Goal: Task Accomplishment & Management: Manage account settings

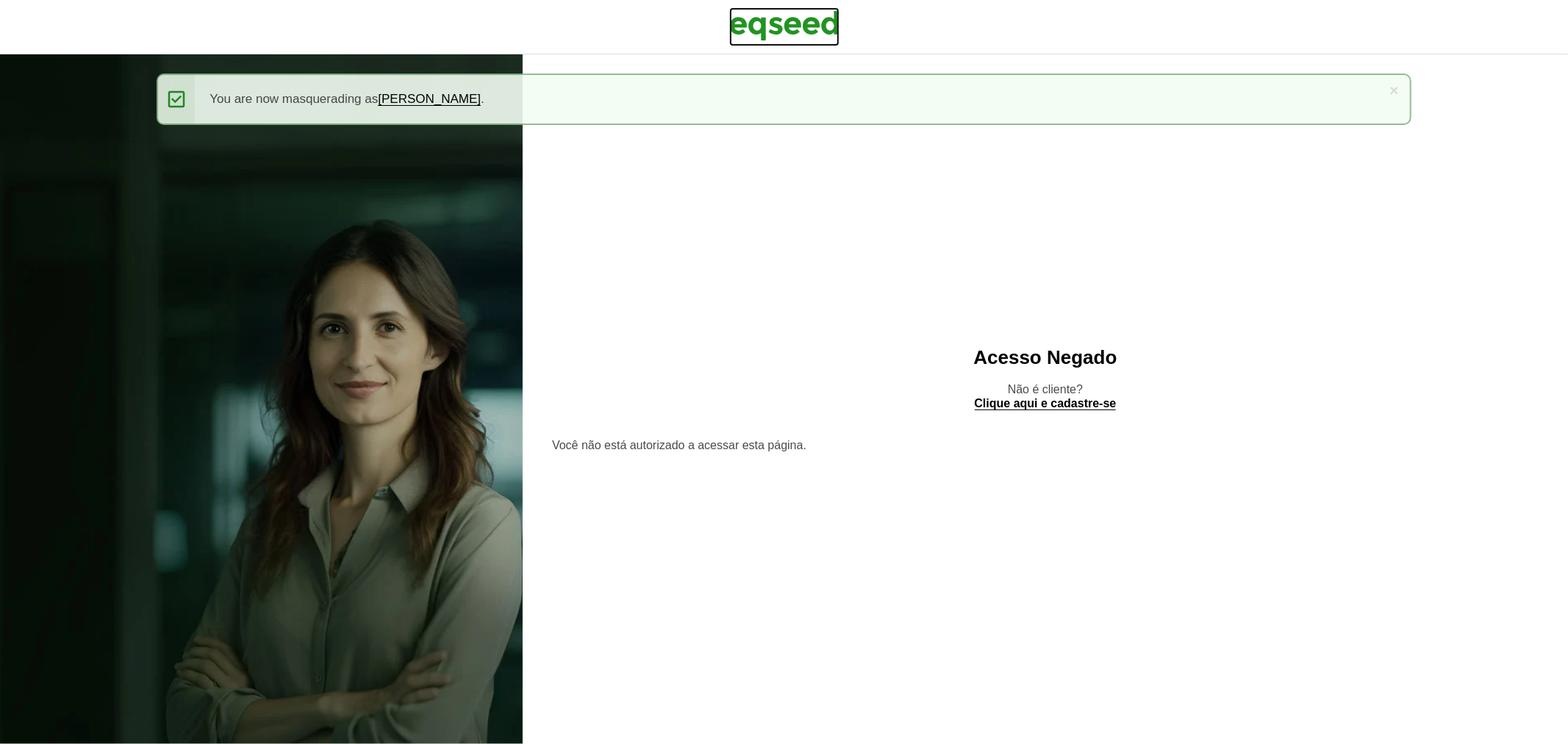
click at [784, 26] on img at bounding box center [784, 26] width 110 height 37
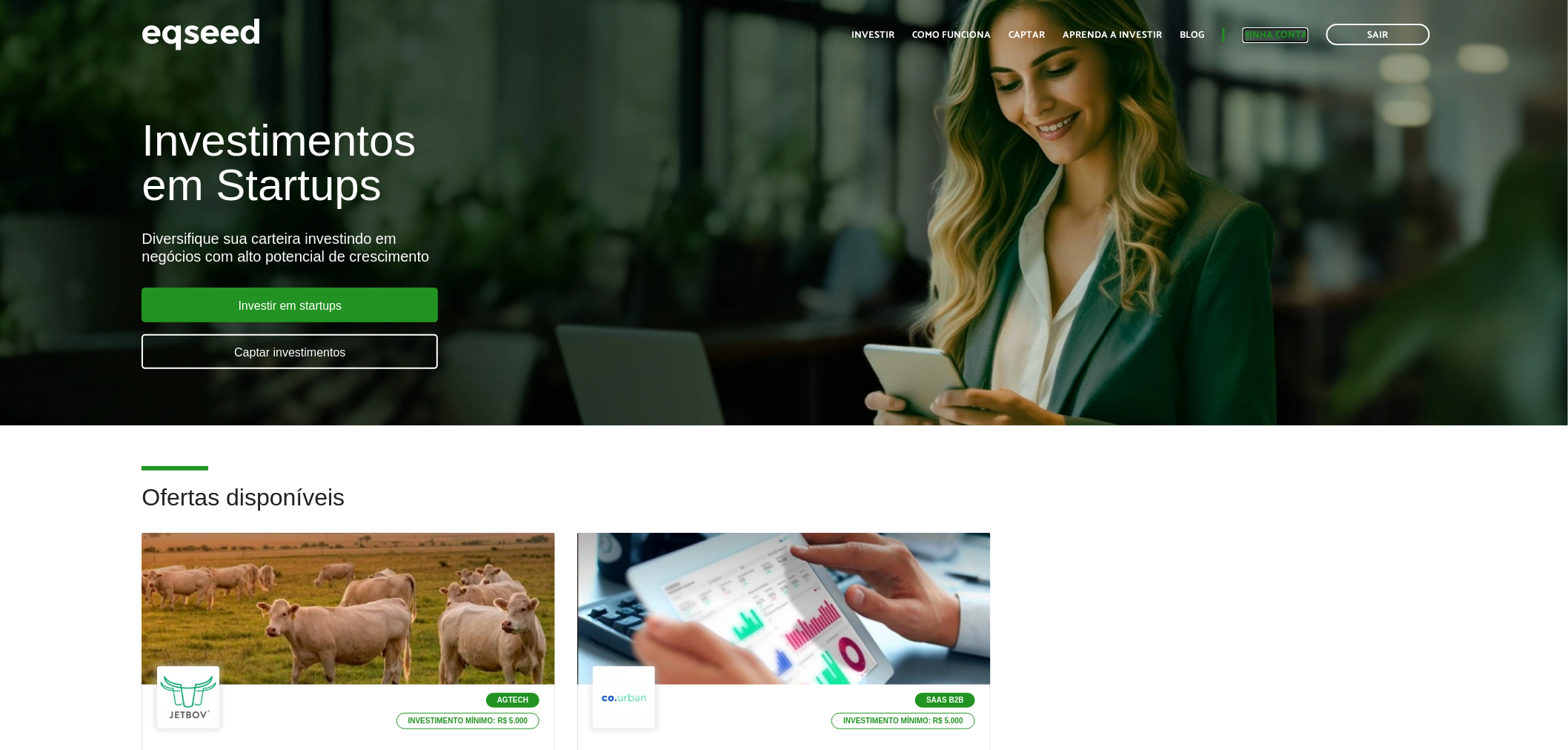
click at [1278, 34] on link "Minha conta" at bounding box center [1276, 35] width 66 height 10
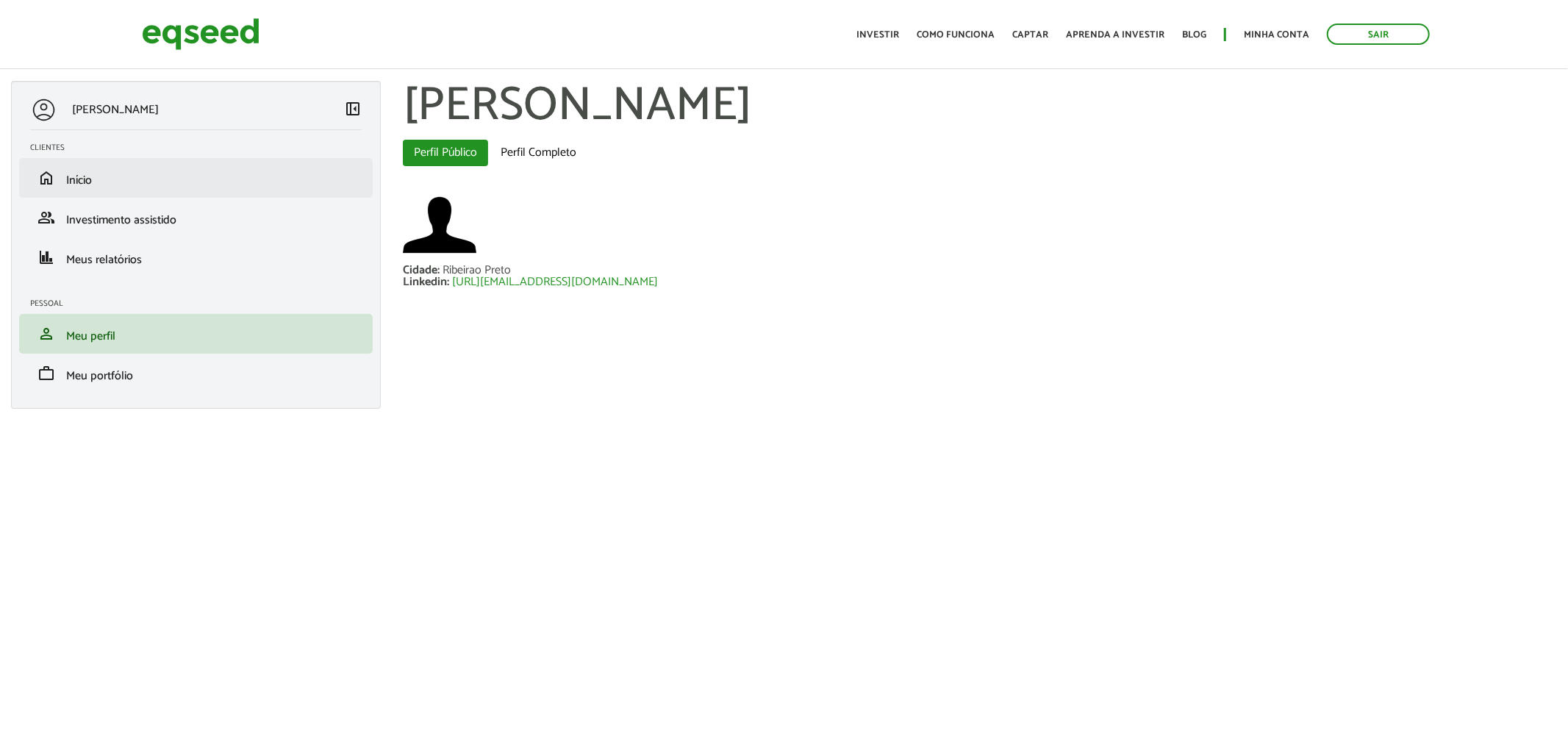
click at [132, 188] on li "home Início" at bounding box center [196, 178] width 354 height 40
click at [120, 180] on link "home Início" at bounding box center [195, 178] width 331 height 17
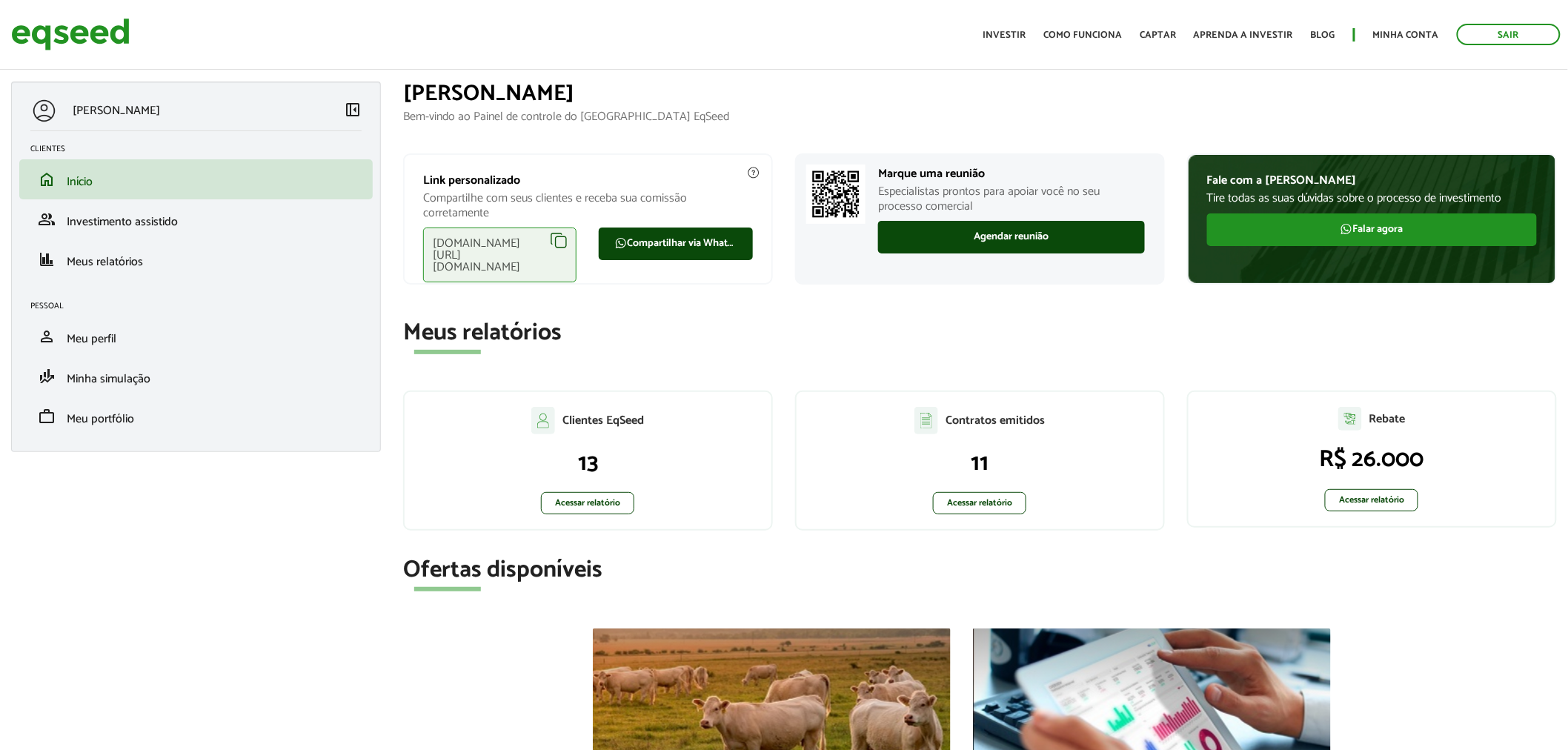
click at [564, 236] on div "eqseed.com/a/is/gustavo.soares" at bounding box center [499, 255] width 153 height 55
click at [562, 239] on div "eqseed.com/a/is/gustavo.soares" at bounding box center [499, 255] width 153 height 55
click at [1522, 38] on link "Sair" at bounding box center [1509, 34] width 104 height 21
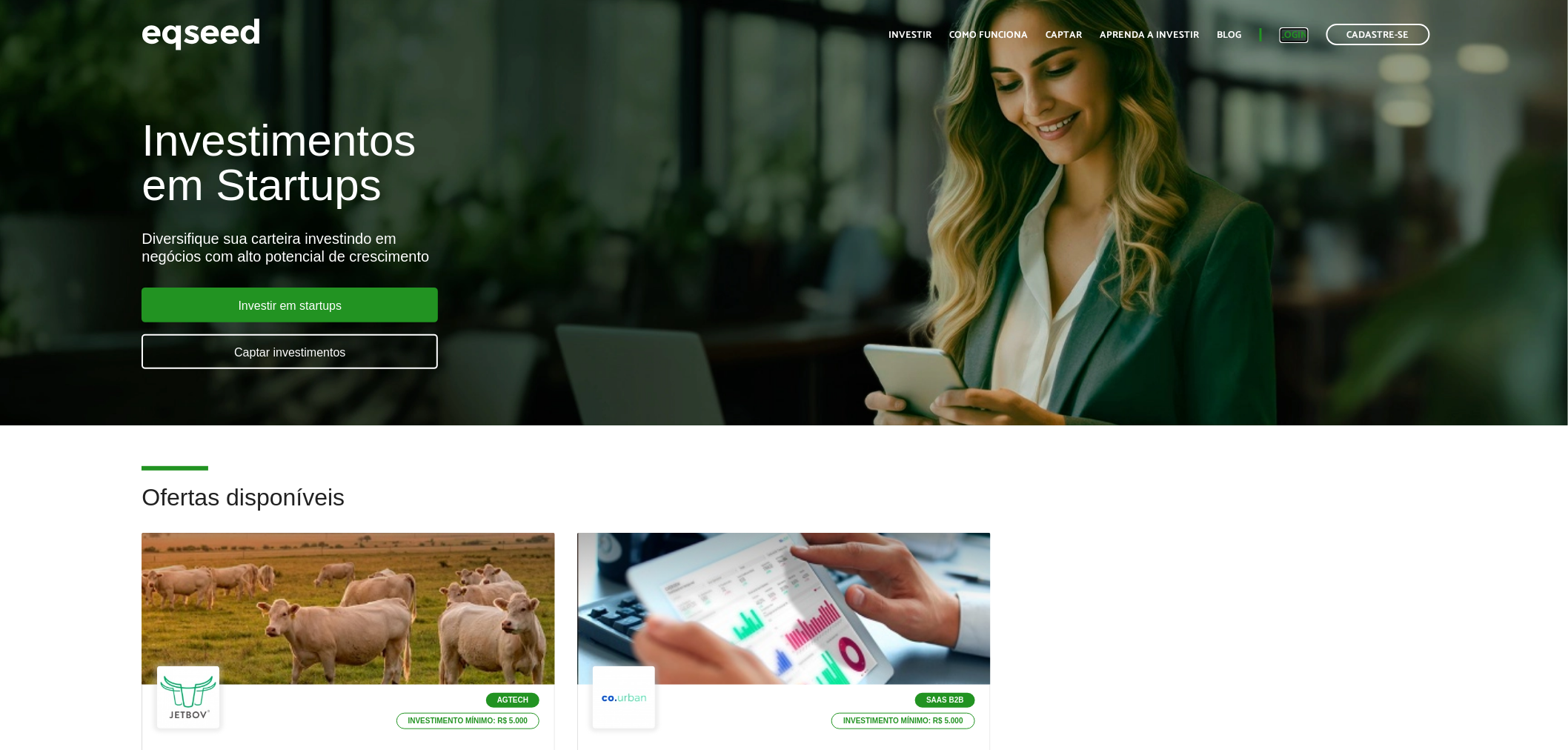
click at [1281, 30] on link "Login" at bounding box center [1294, 35] width 29 height 10
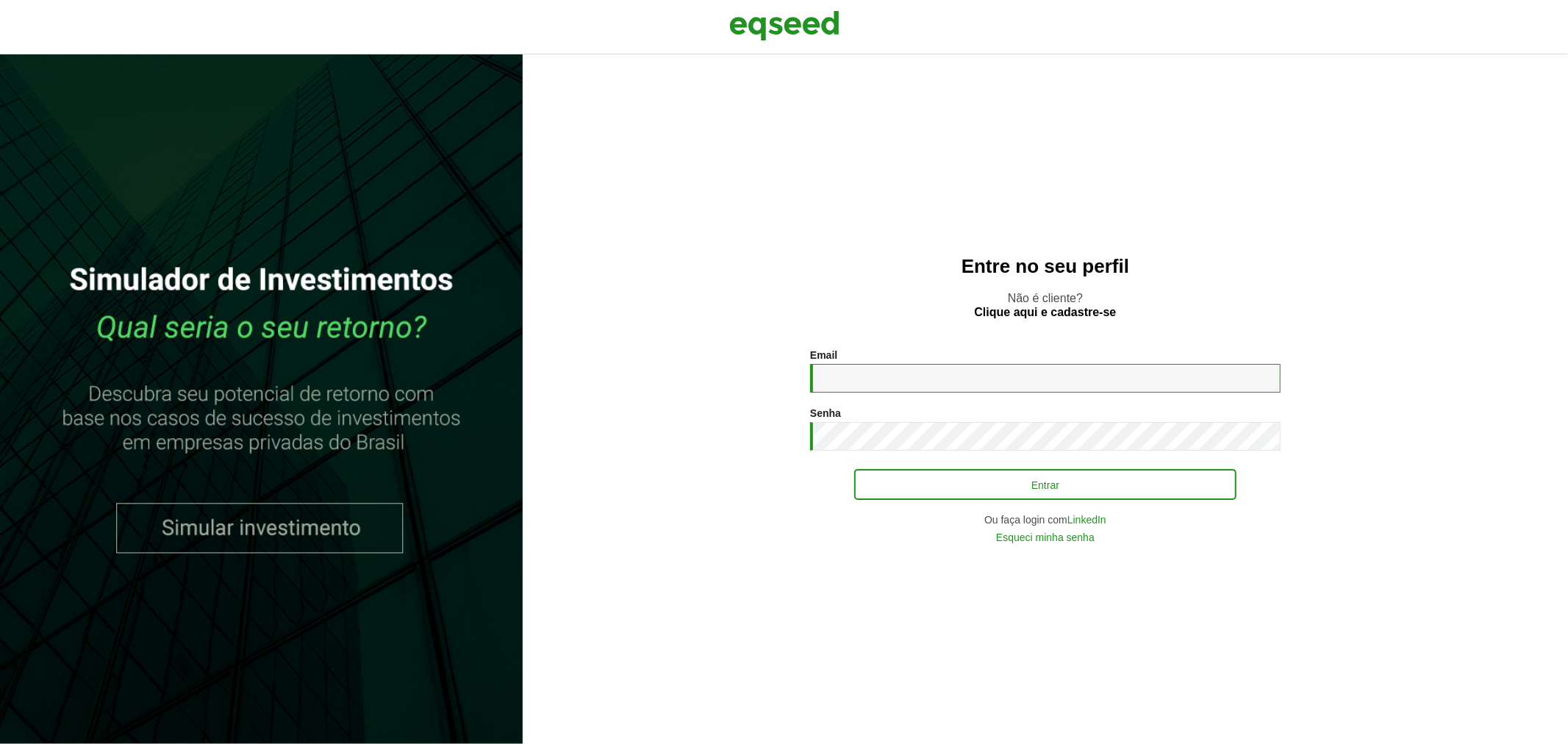
type input "**********"
click at [927, 474] on button "Entrar" at bounding box center [1045, 484] width 383 height 28
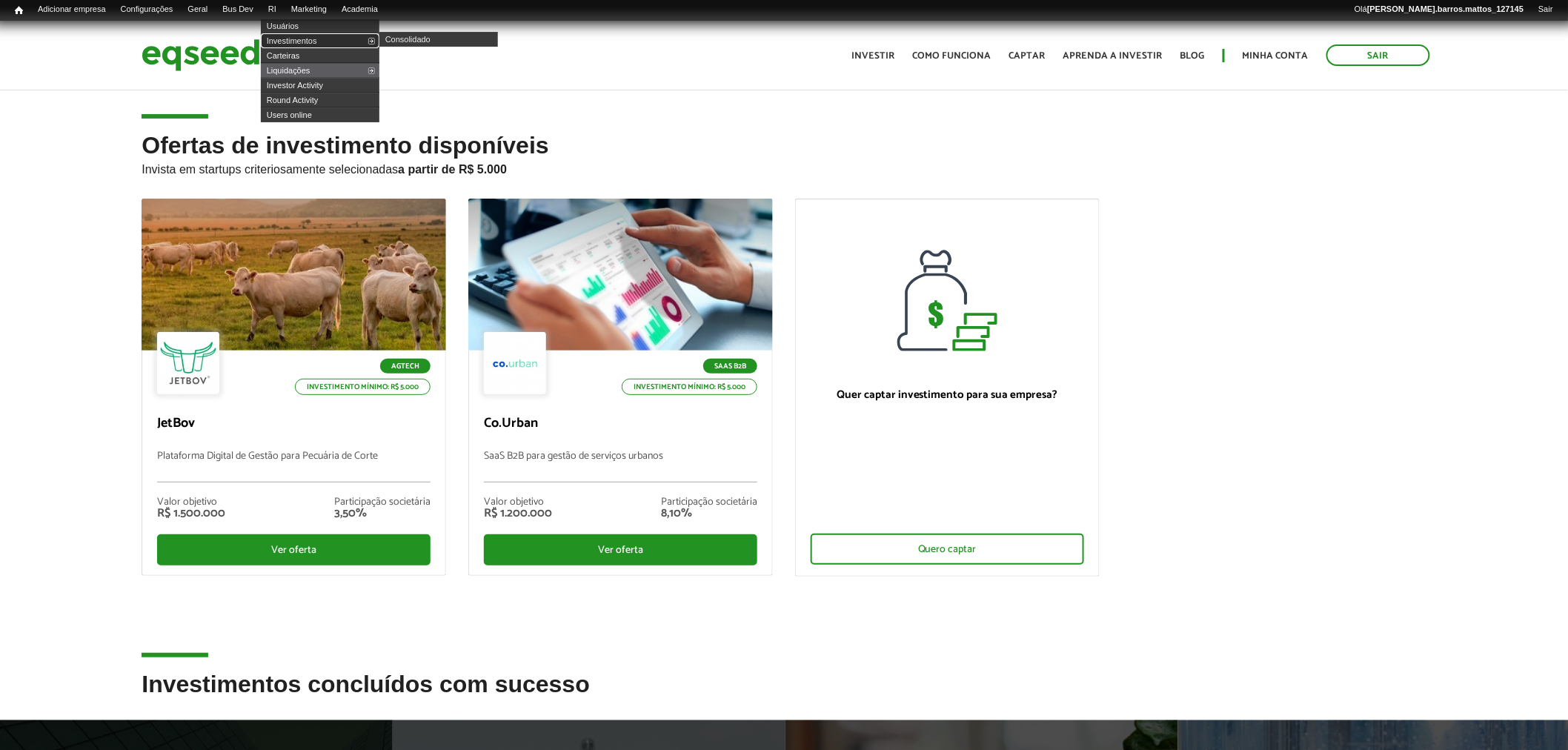
click at [304, 39] on link "Investimentos" at bounding box center [320, 40] width 119 height 15
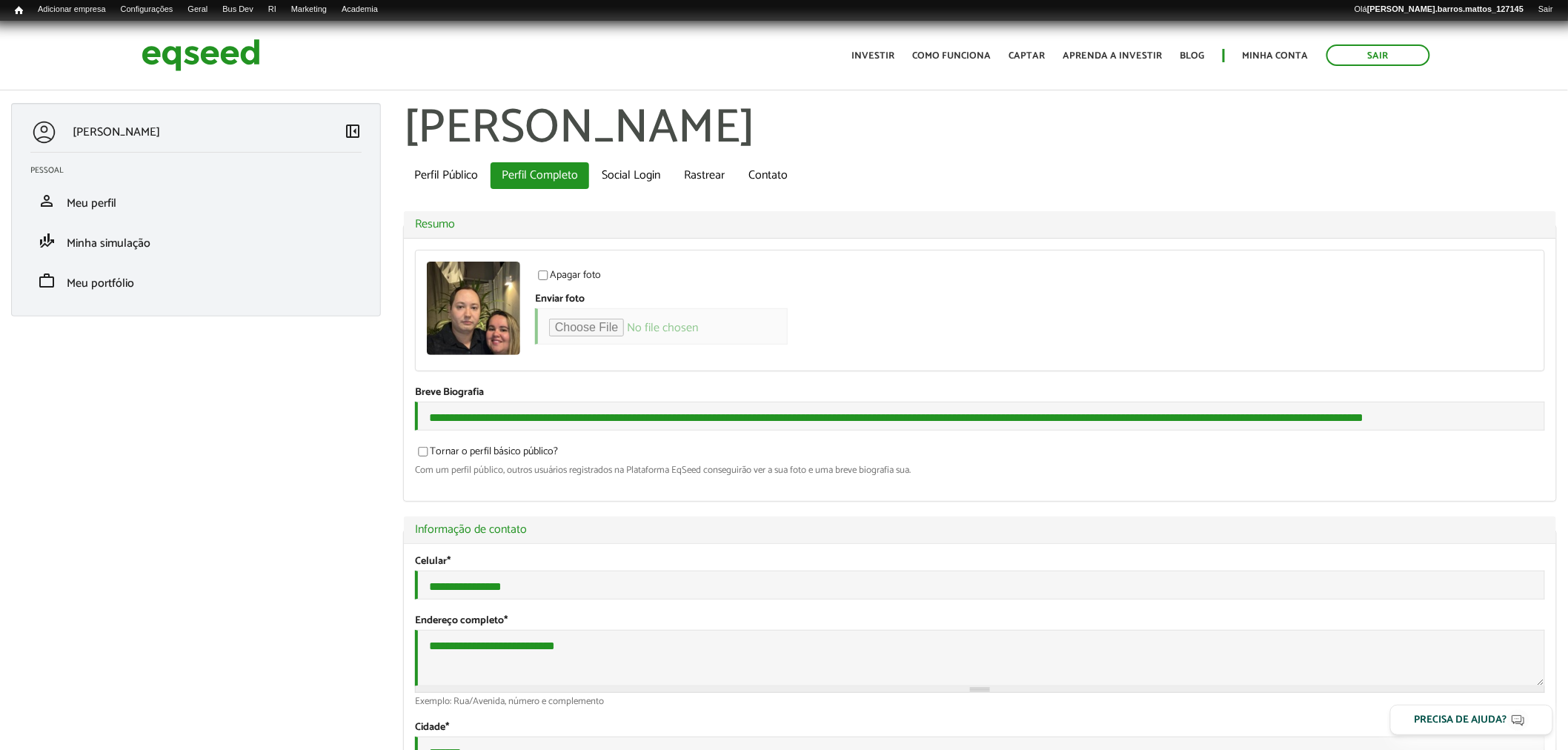
type input "**********"
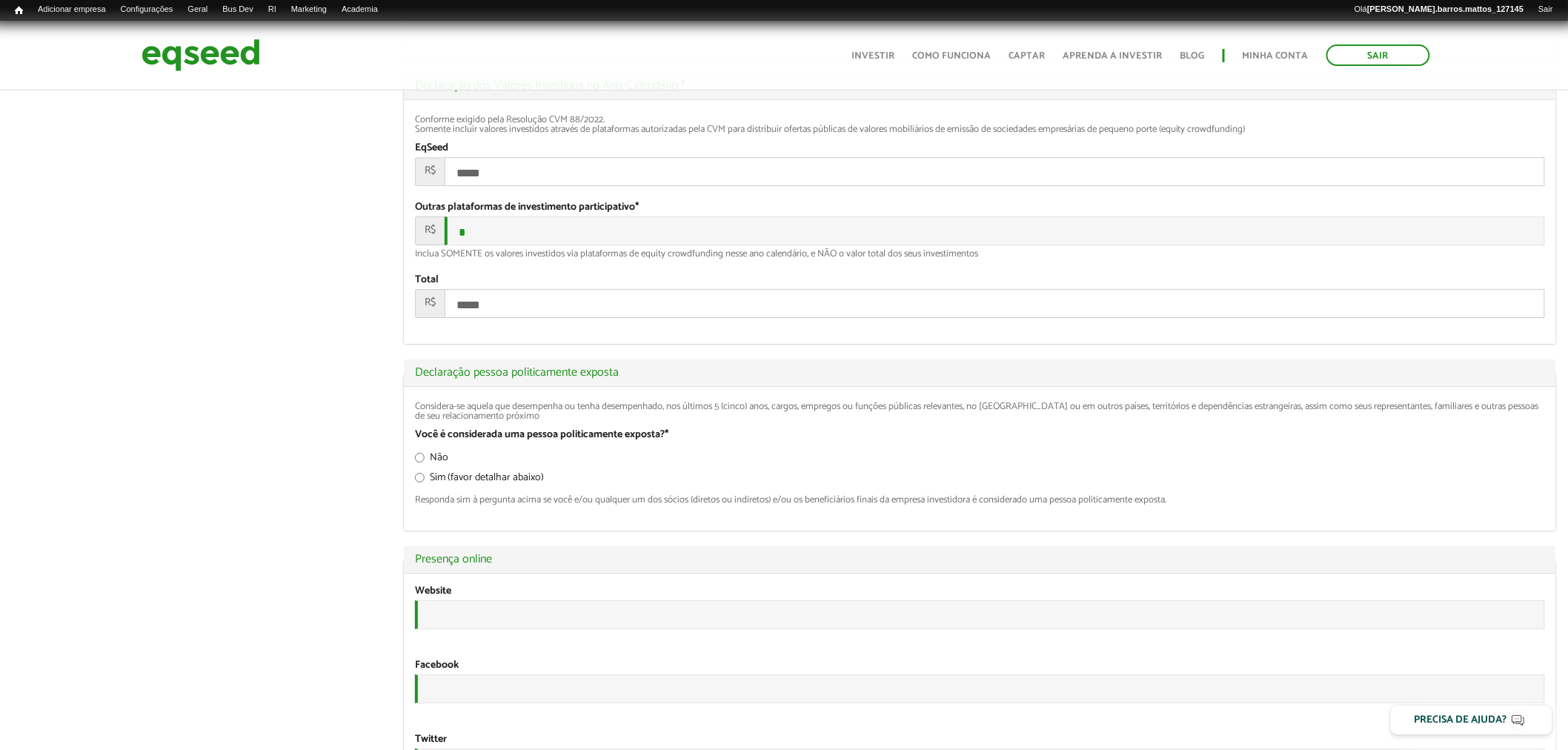
scroll to position [2670, 0]
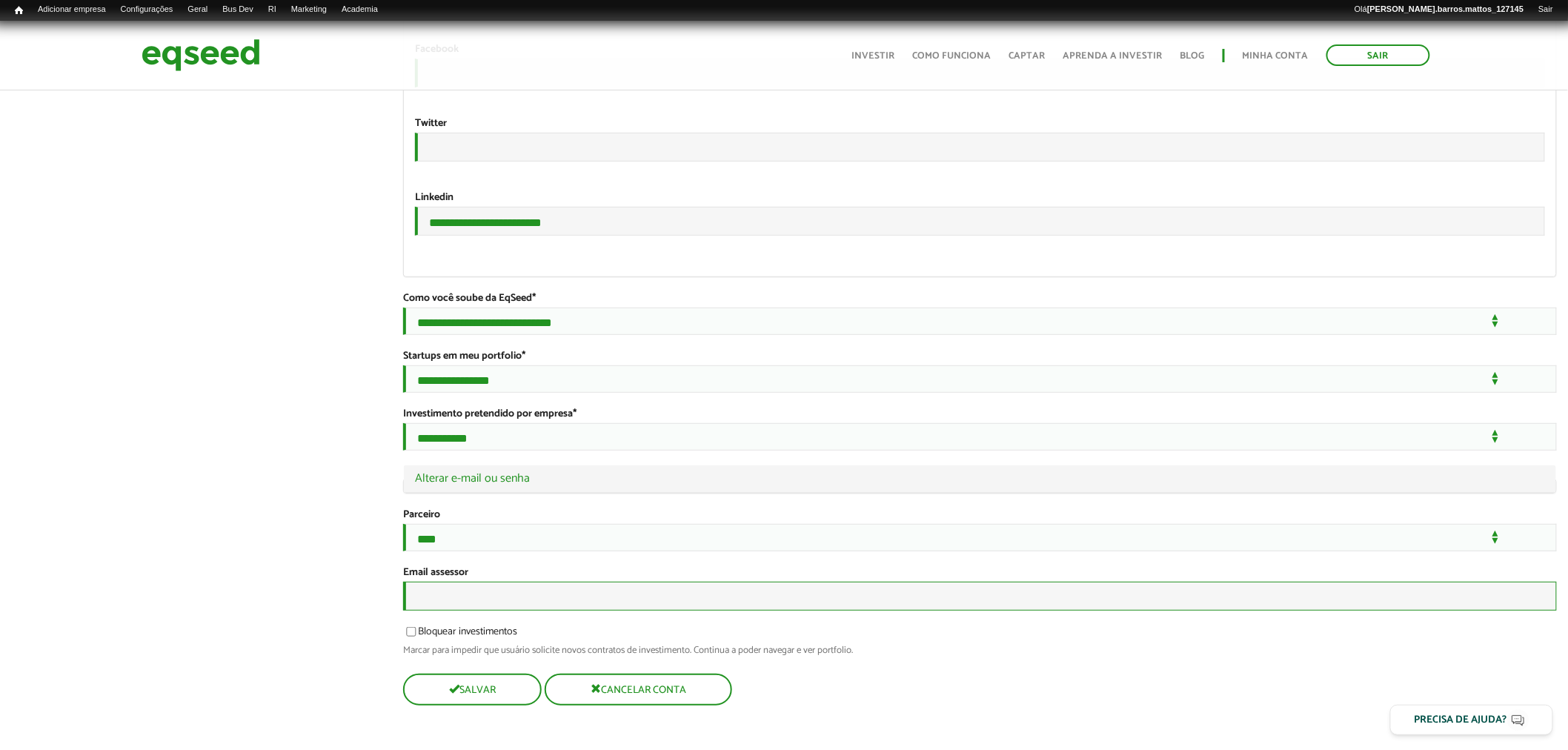
click at [630, 593] on input "Email assessor" at bounding box center [980, 596] width 1154 height 29
type input "**********"
drag, startPoint x: 612, startPoint y: 184, endPoint x: 380, endPoint y: 162, distance: 233.0
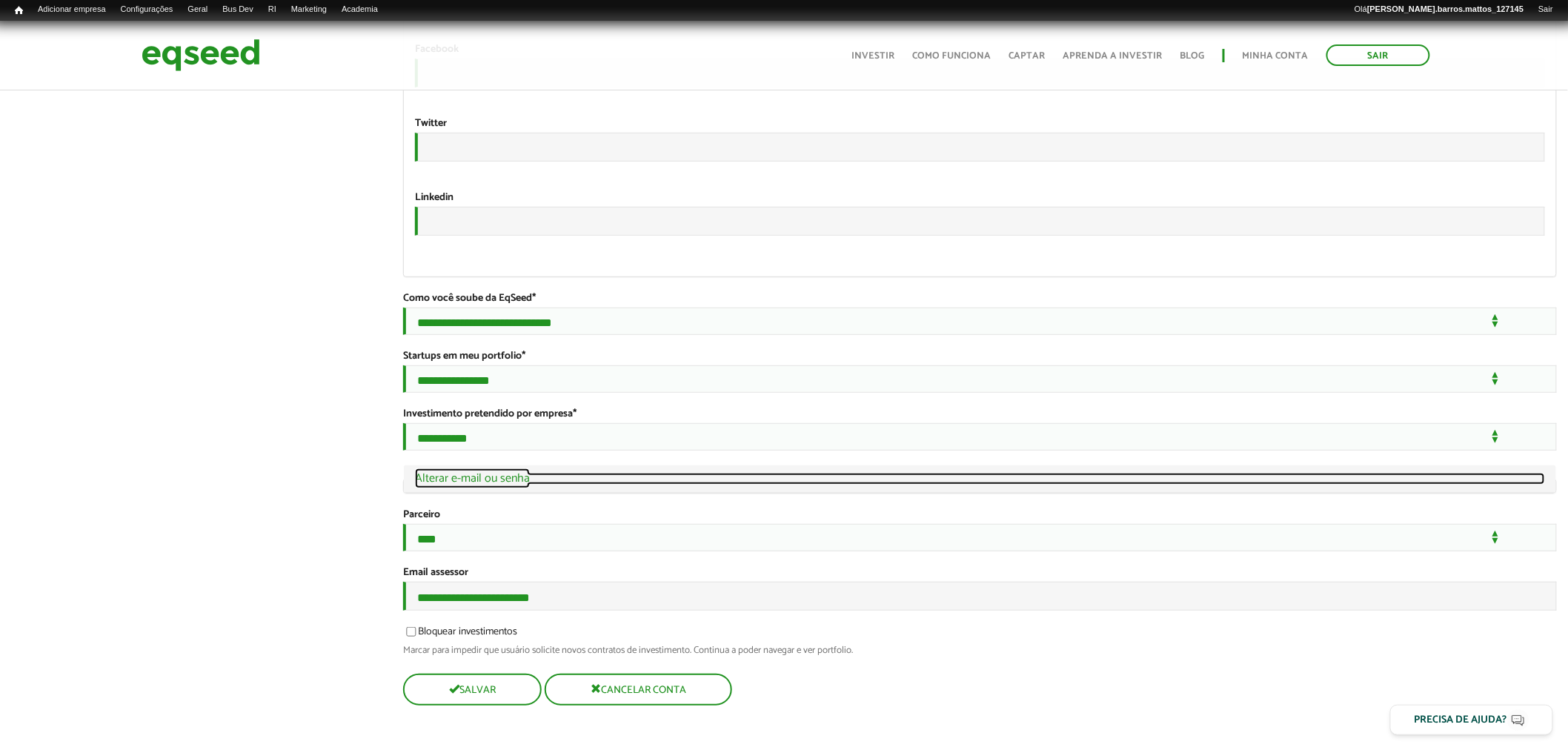
click at [509, 472] on link "Ocultar Alterar e-mail ou senha" at bounding box center [980, 478] width 1130 height 12
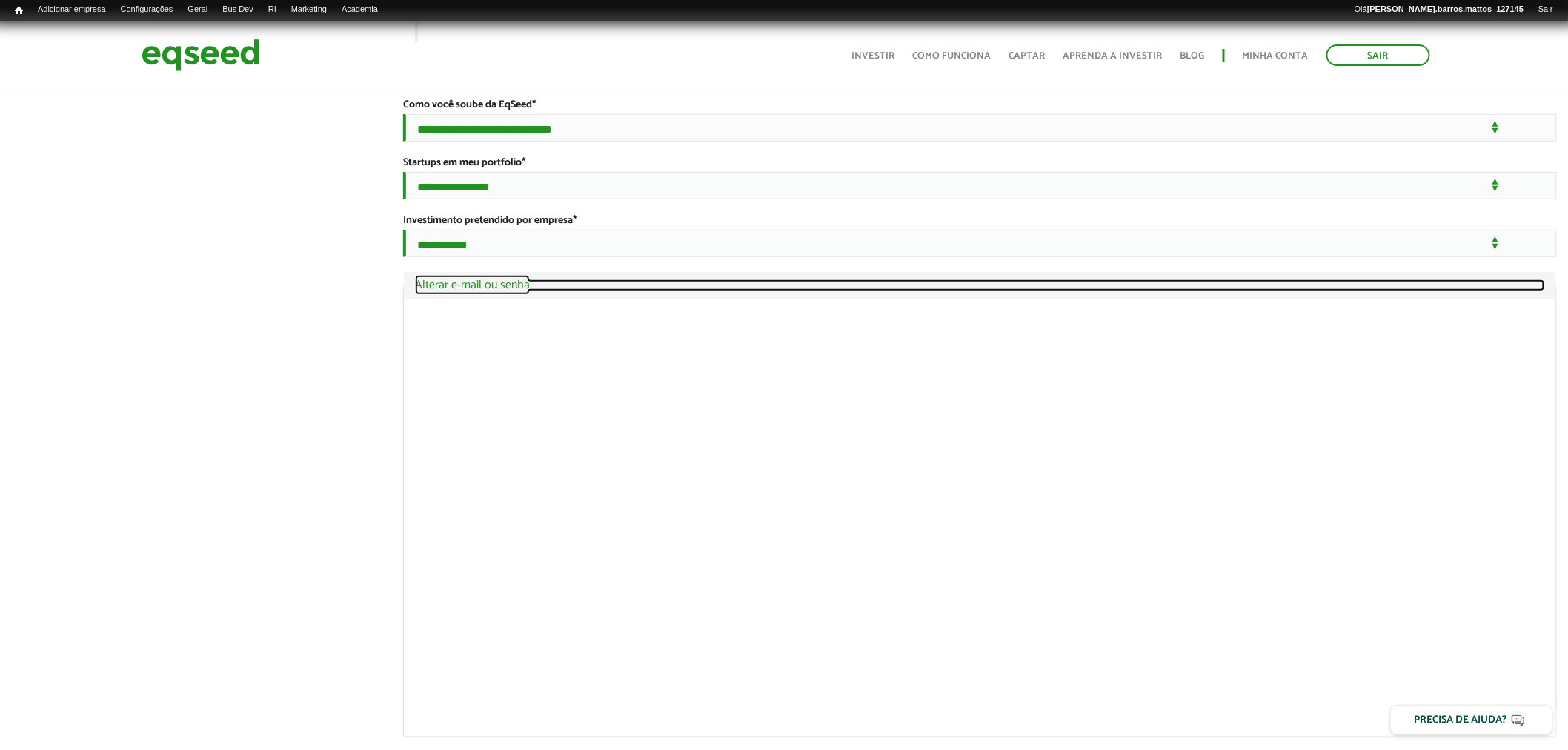
scroll to position [2855, 0]
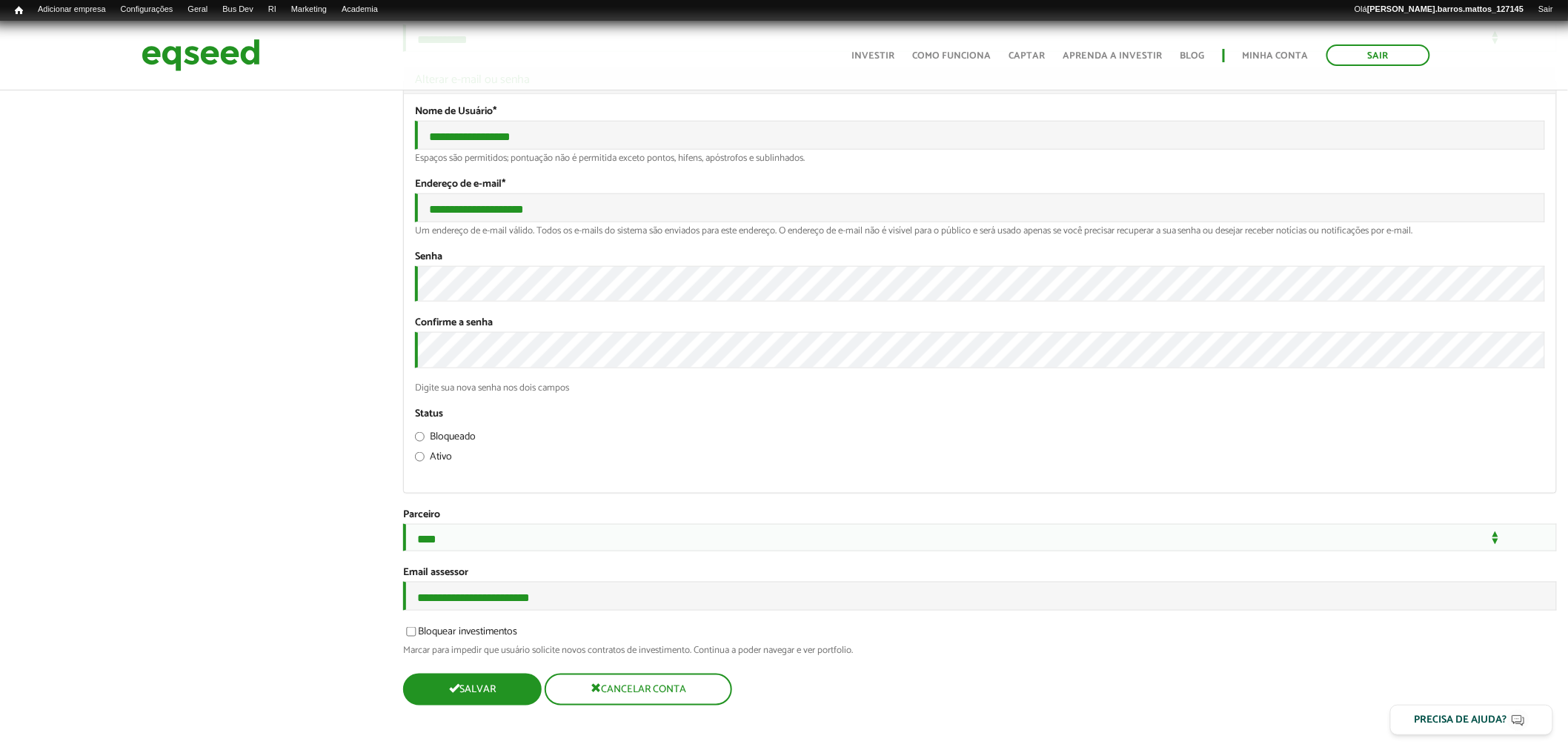
drag, startPoint x: 494, startPoint y: 669, endPoint x: 486, endPoint y: 677, distance: 11.3
click at [482, 684] on button "Salvar" at bounding box center [470, 690] width 135 height 29
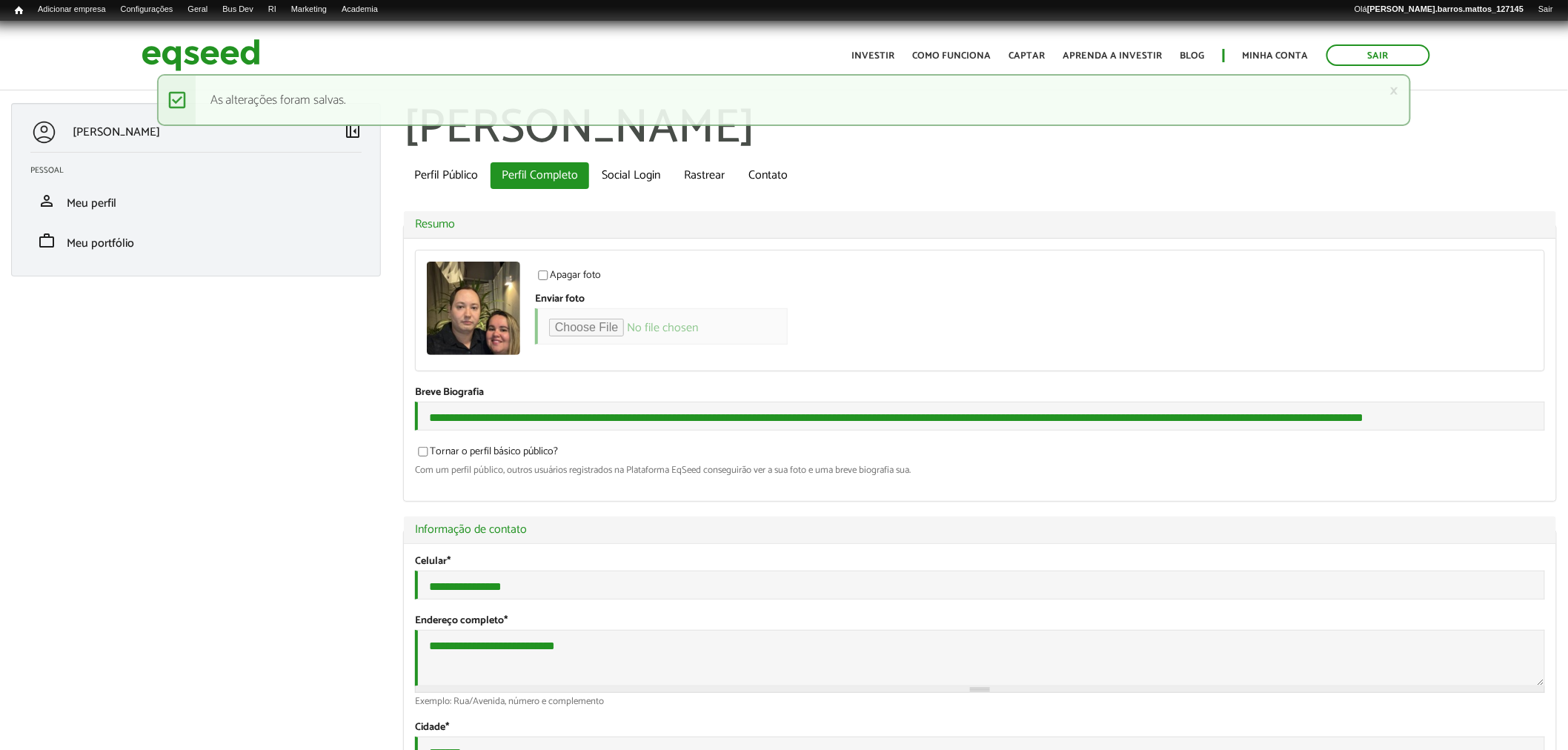
type input "**********"
click at [168, 53] on img at bounding box center [201, 56] width 119 height 39
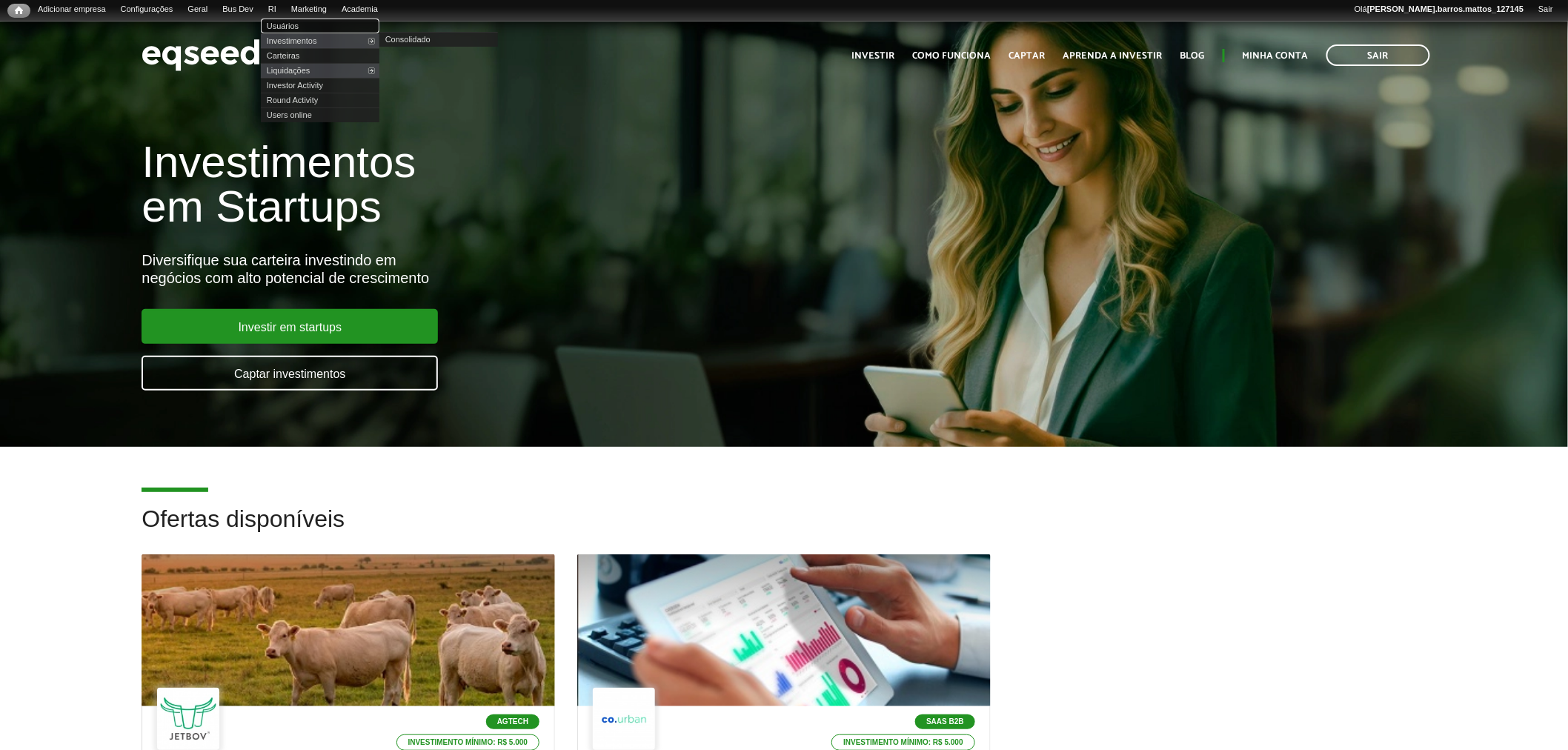
click at [301, 28] on link "Usuários" at bounding box center [320, 25] width 119 height 15
